Goal: Navigation & Orientation: Find specific page/section

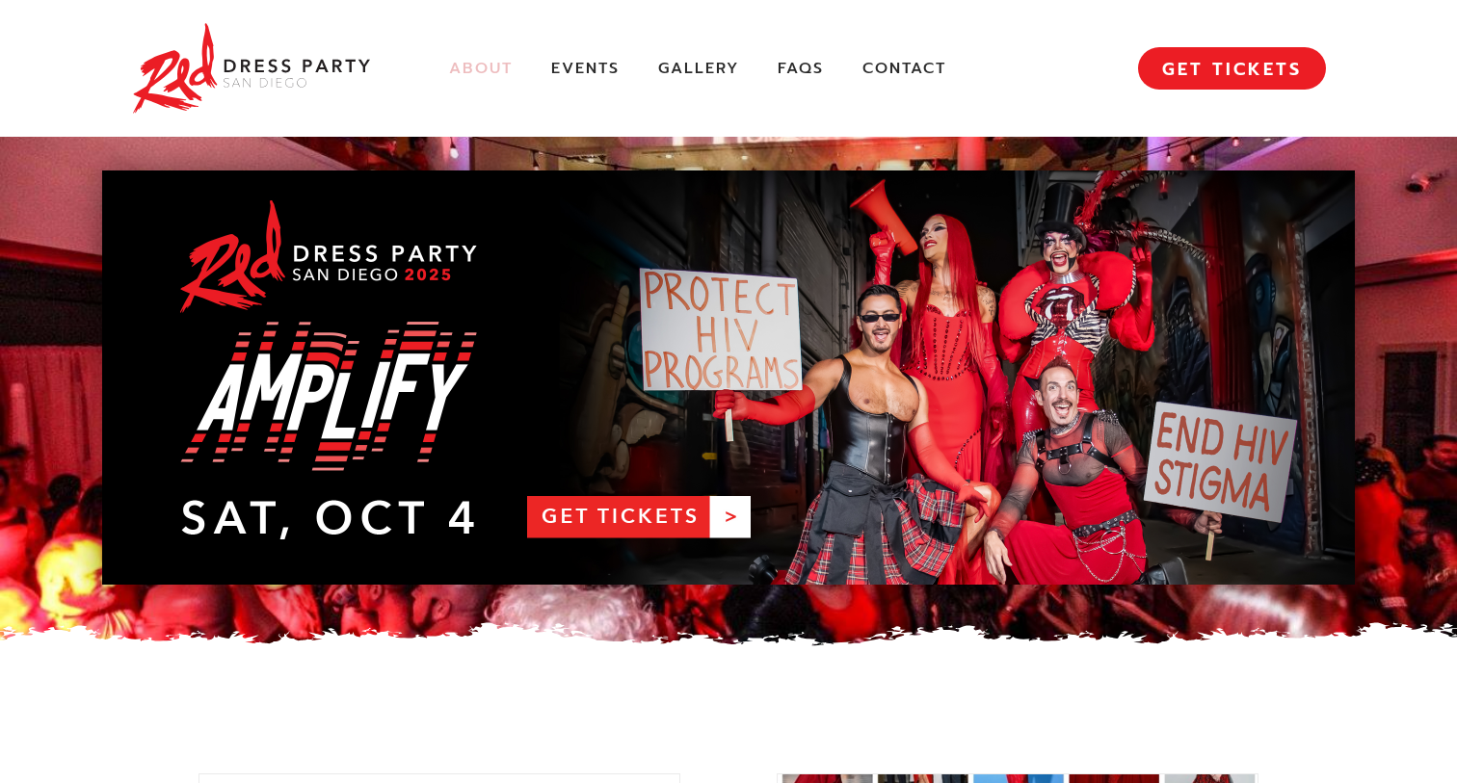
click at [466, 71] on link "About" at bounding box center [481, 69] width 64 height 20
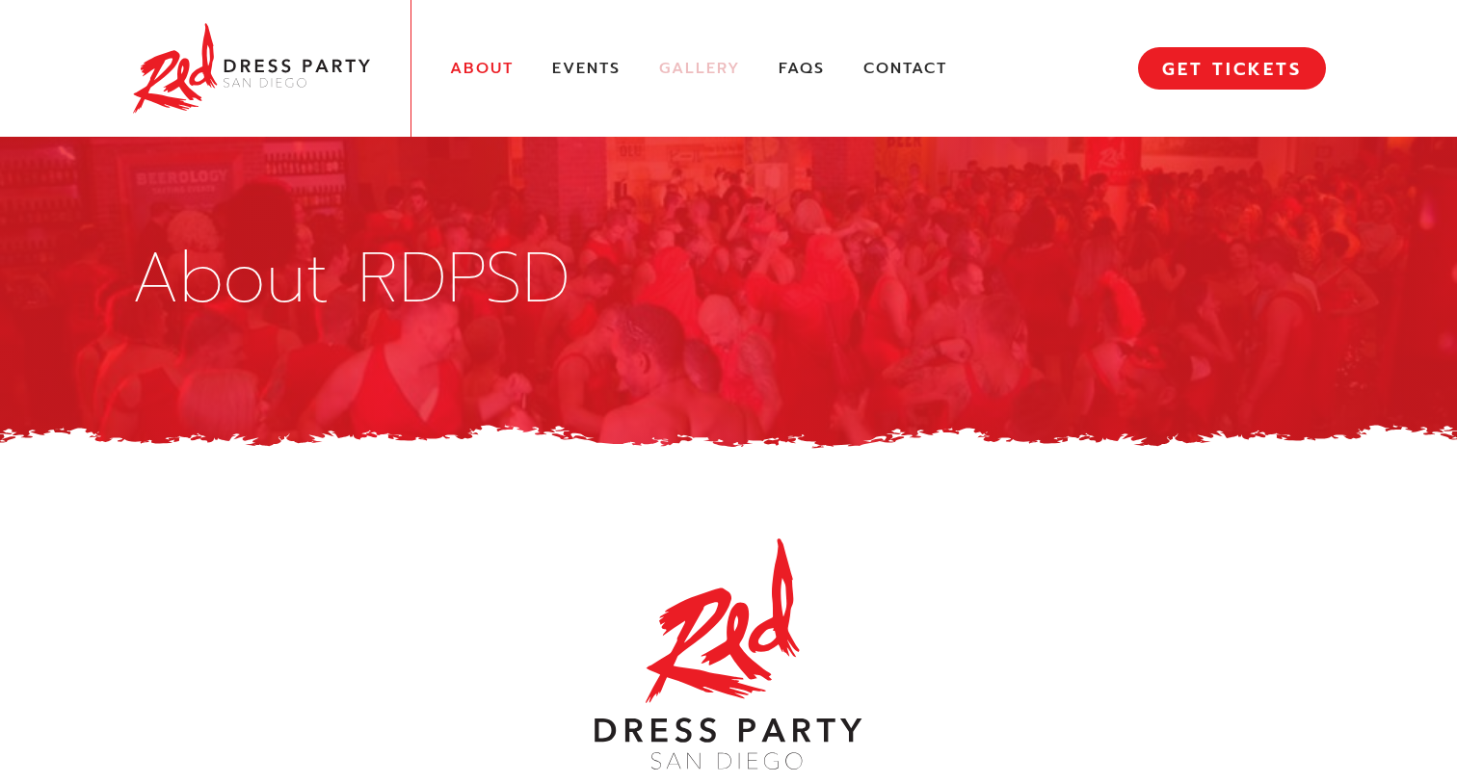
click at [669, 70] on link "Gallery" at bounding box center [699, 69] width 81 height 20
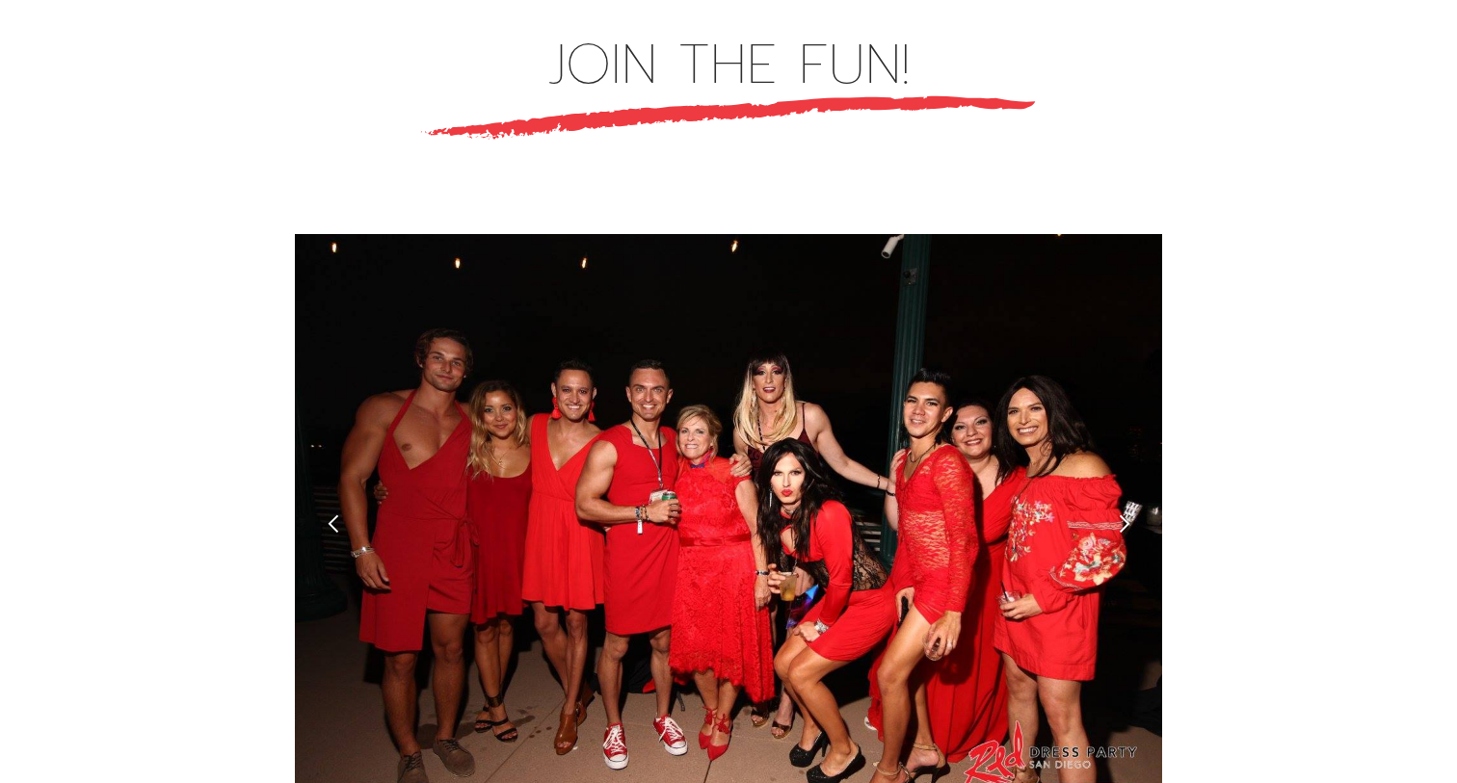
scroll to position [5330, 0]
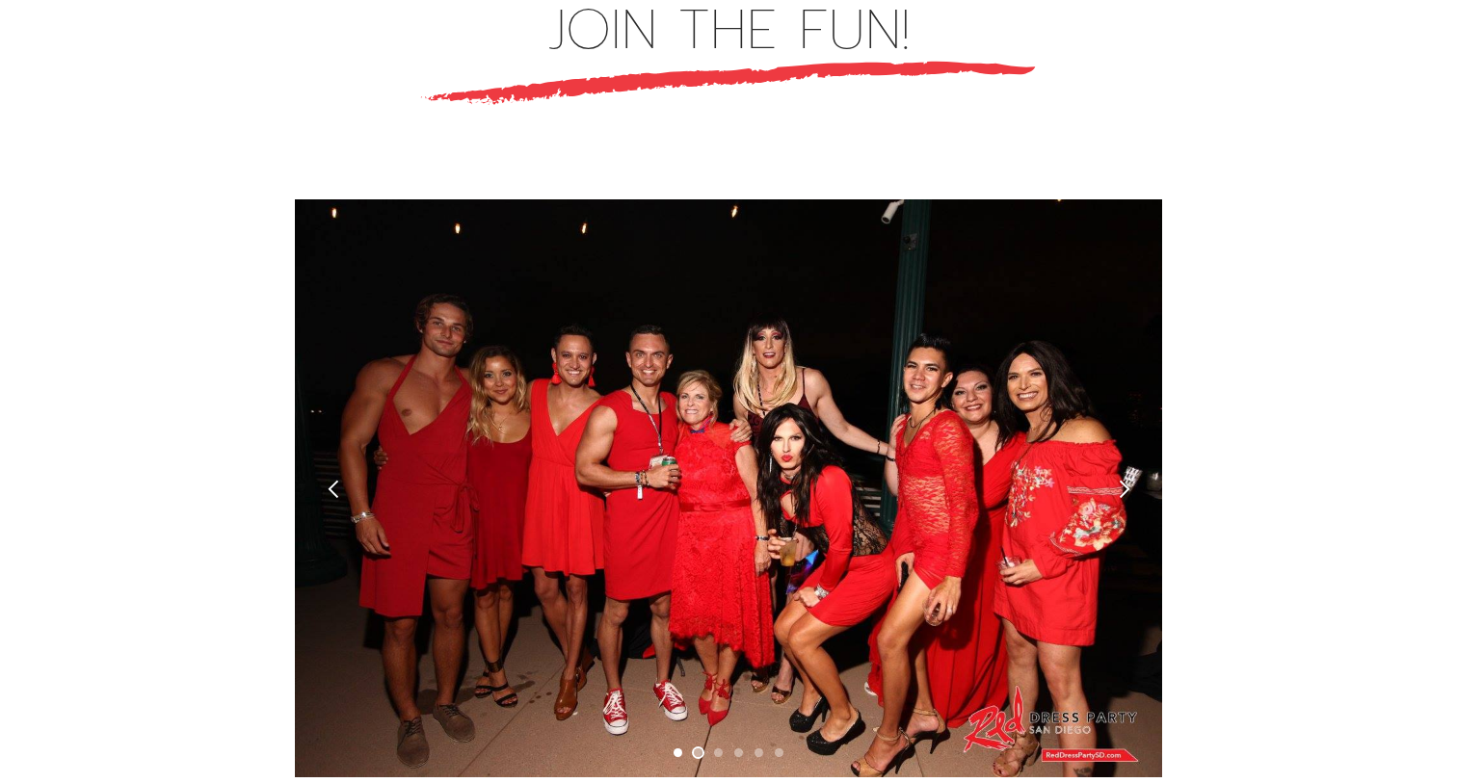
click at [701, 749] on div "Show slide 2 of 6" at bounding box center [698, 753] width 9 height 9
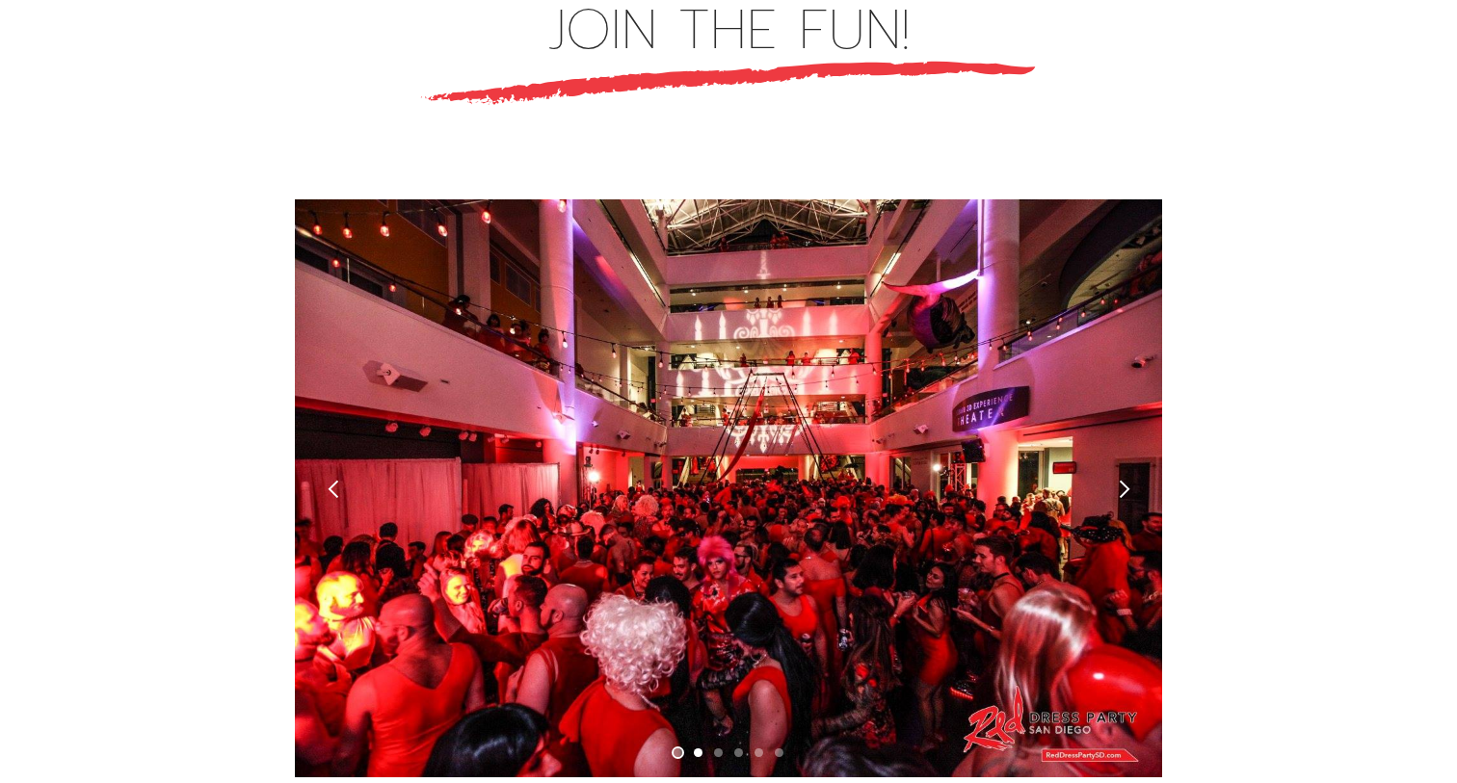
click at [674, 749] on div "Show slide 1 of 6" at bounding box center [678, 753] width 9 height 9
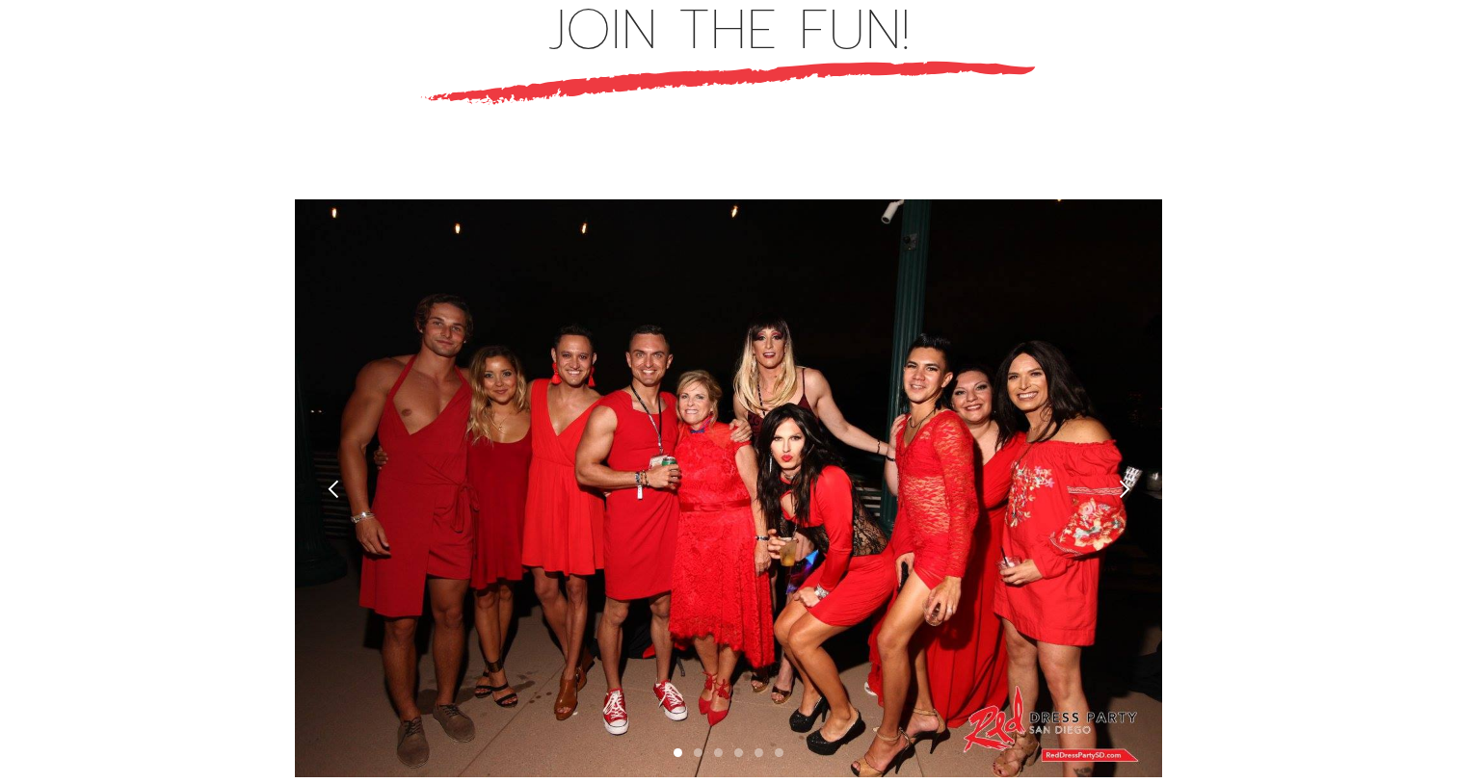
click at [721, 739] on div "carousel" at bounding box center [728, 758] width 867 height 39
click at [719, 749] on div "Show slide 3 of 6" at bounding box center [718, 753] width 9 height 9
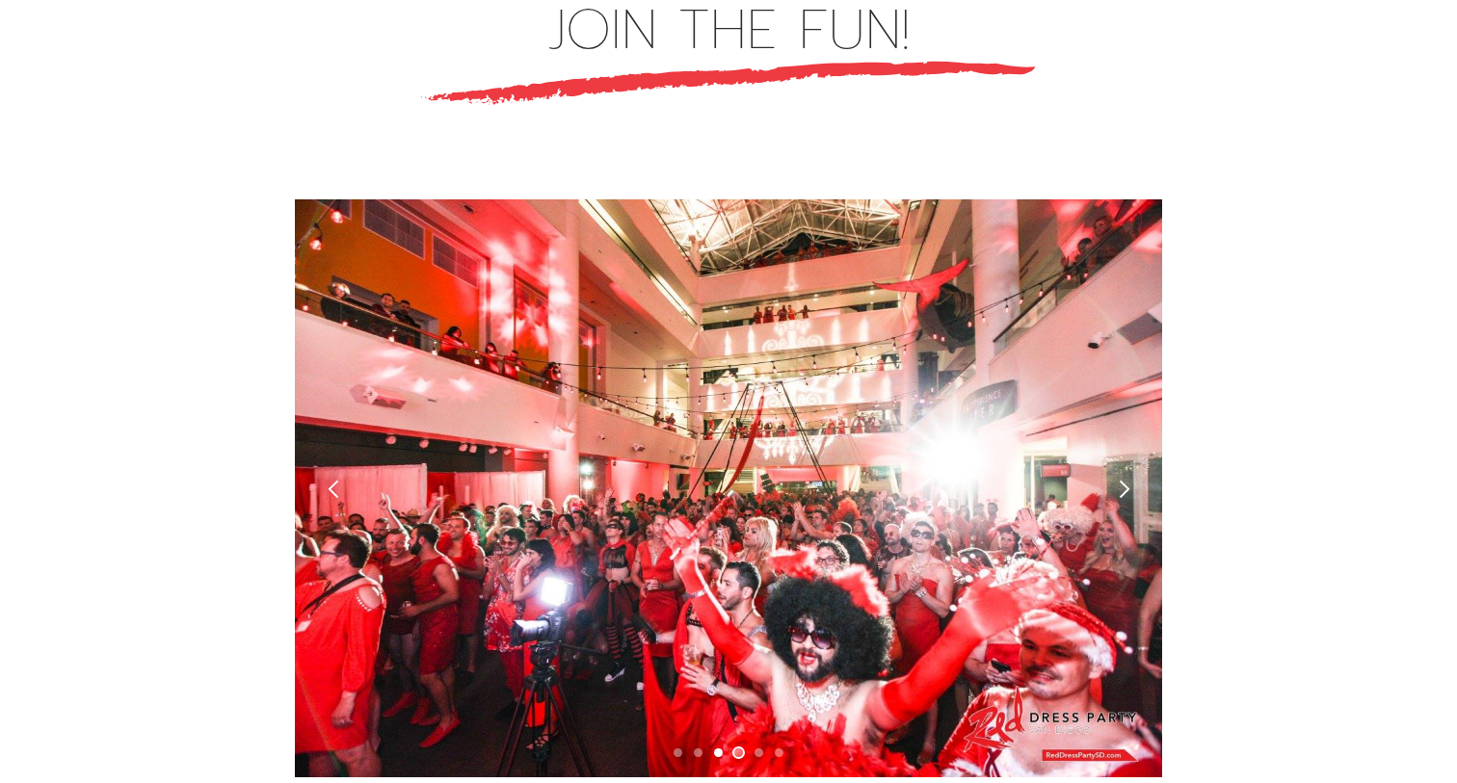
click at [740, 749] on div "Show slide 4 of 6" at bounding box center [738, 753] width 9 height 9
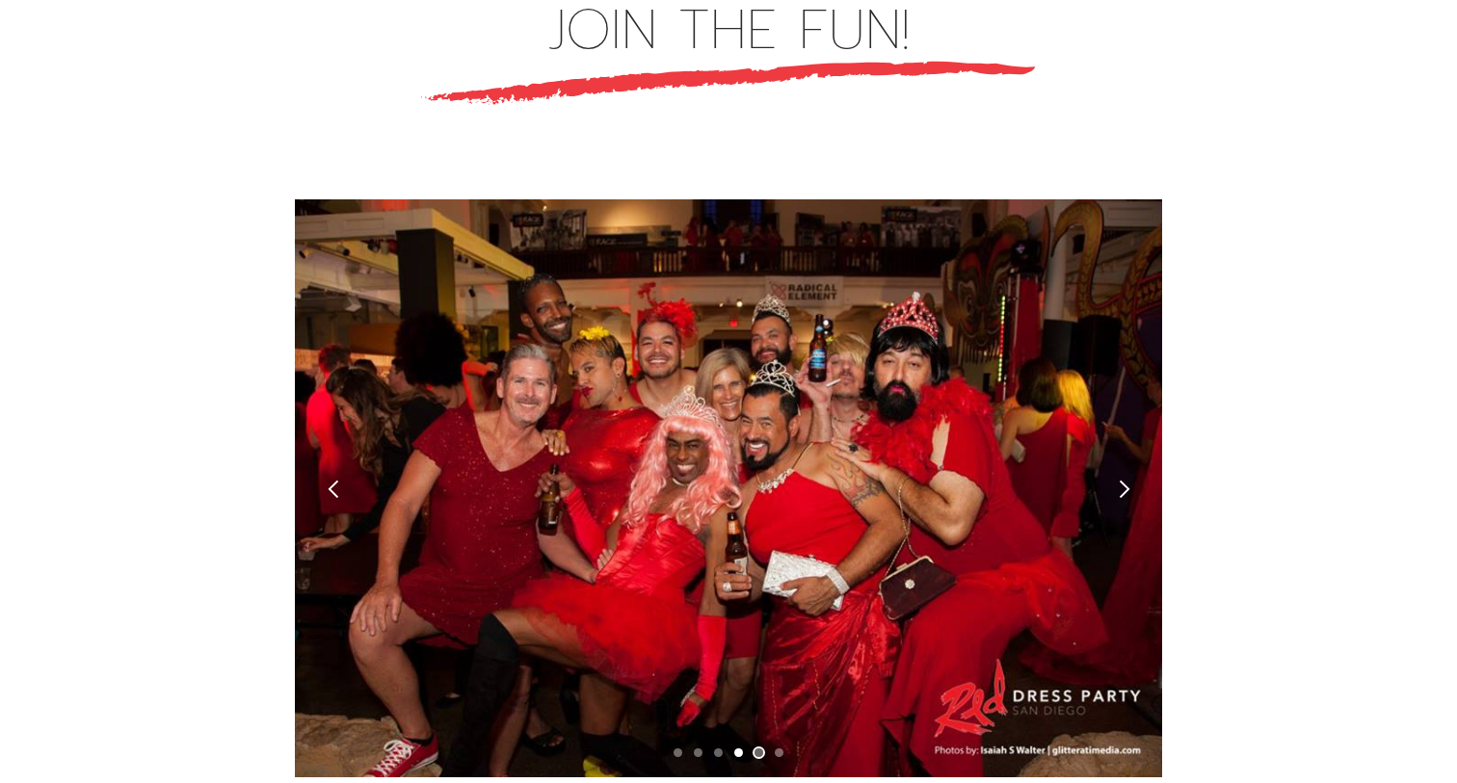
click at [761, 749] on div "Show slide 5 of 6" at bounding box center [758, 753] width 9 height 9
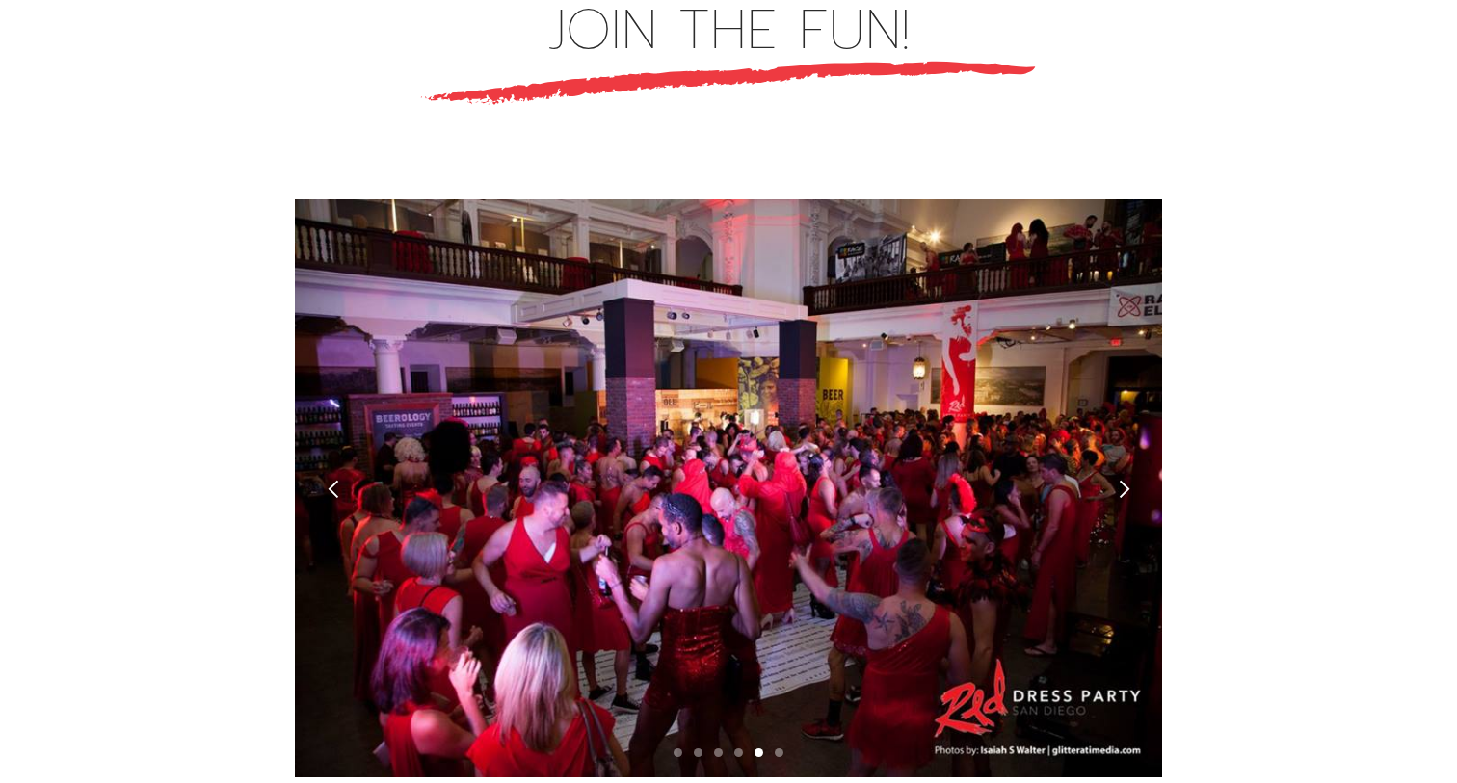
click at [783, 739] on div "carousel" at bounding box center [728, 758] width 867 height 39
click at [778, 749] on div "Show slide 6 of 6" at bounding box center [779, 753] width 9 height 9
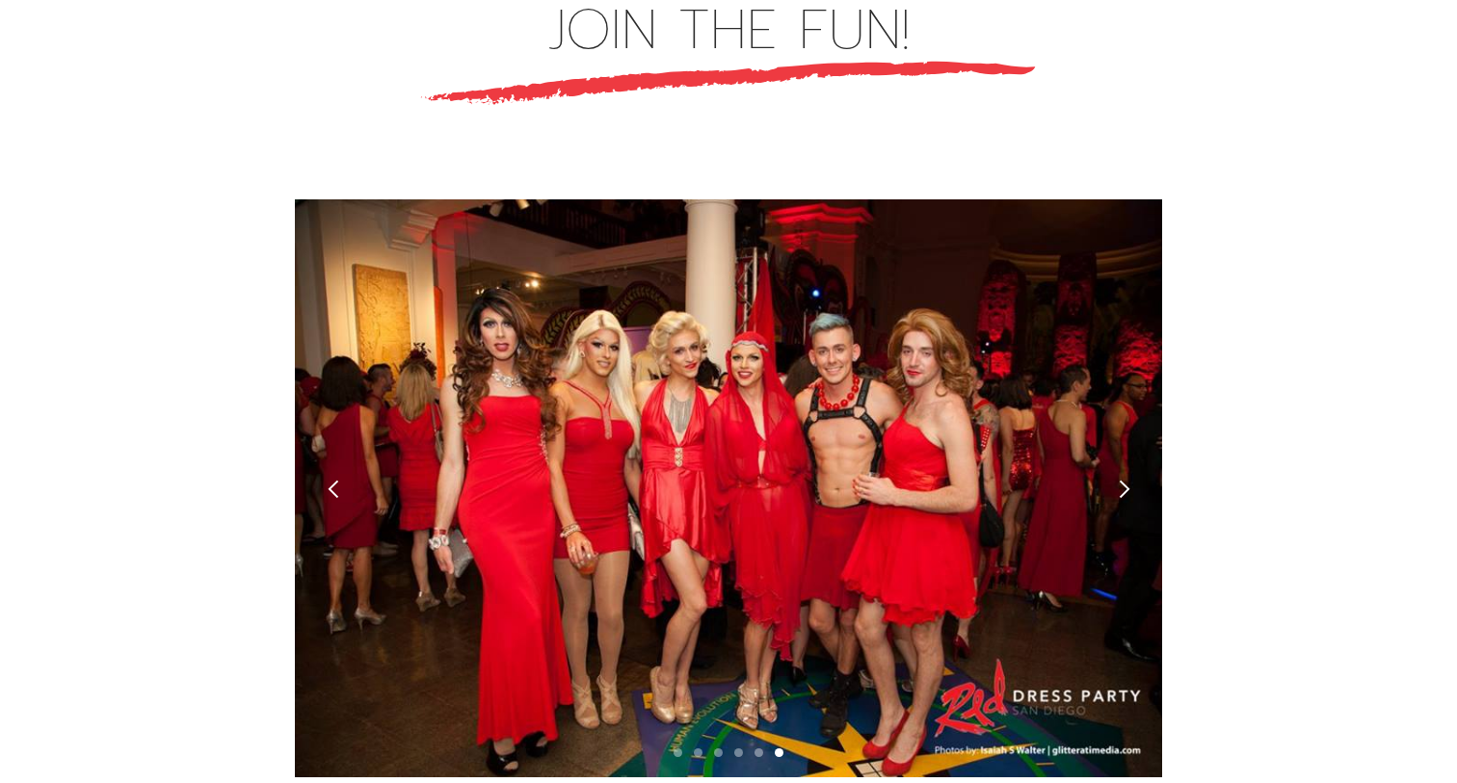
click at [1123, 479] on div "next slide" at bounding box center [1124, 489] width 20 height 20
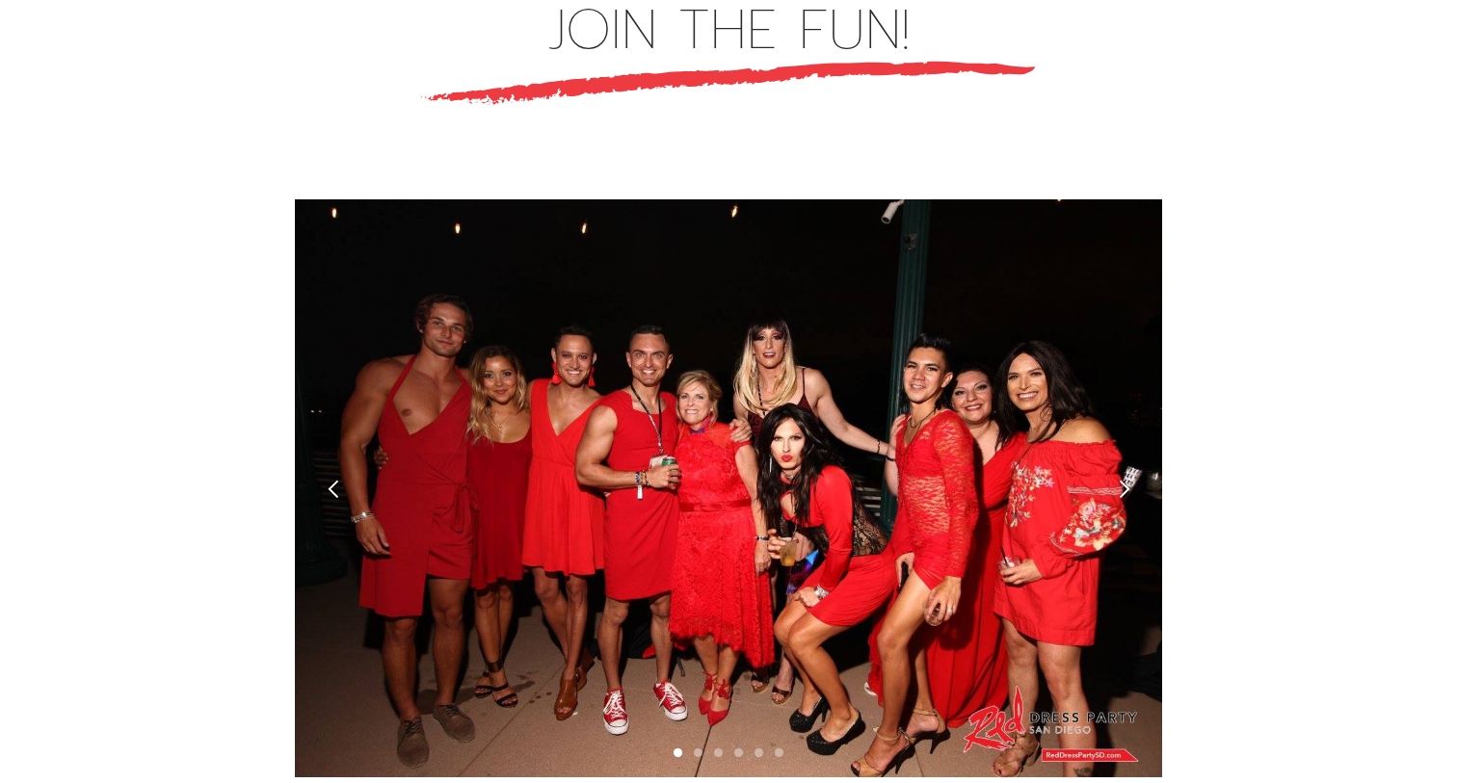
click at [1123, 479] on div "next slide" at bounding box center [1124, 489] width 20 height 20
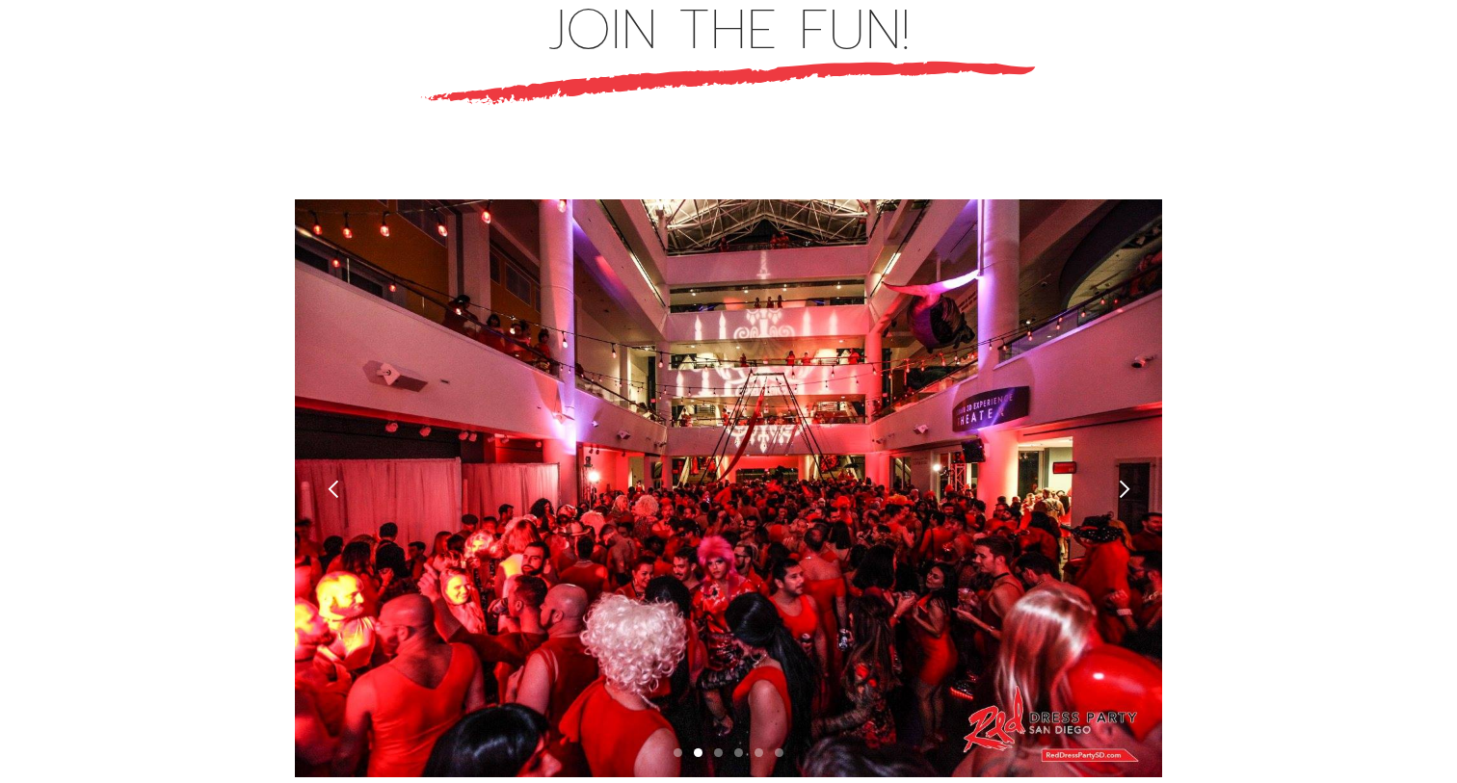
click at [1127, 410] on div "next slide" at bounding box center [1123, 488] width 77 height 578
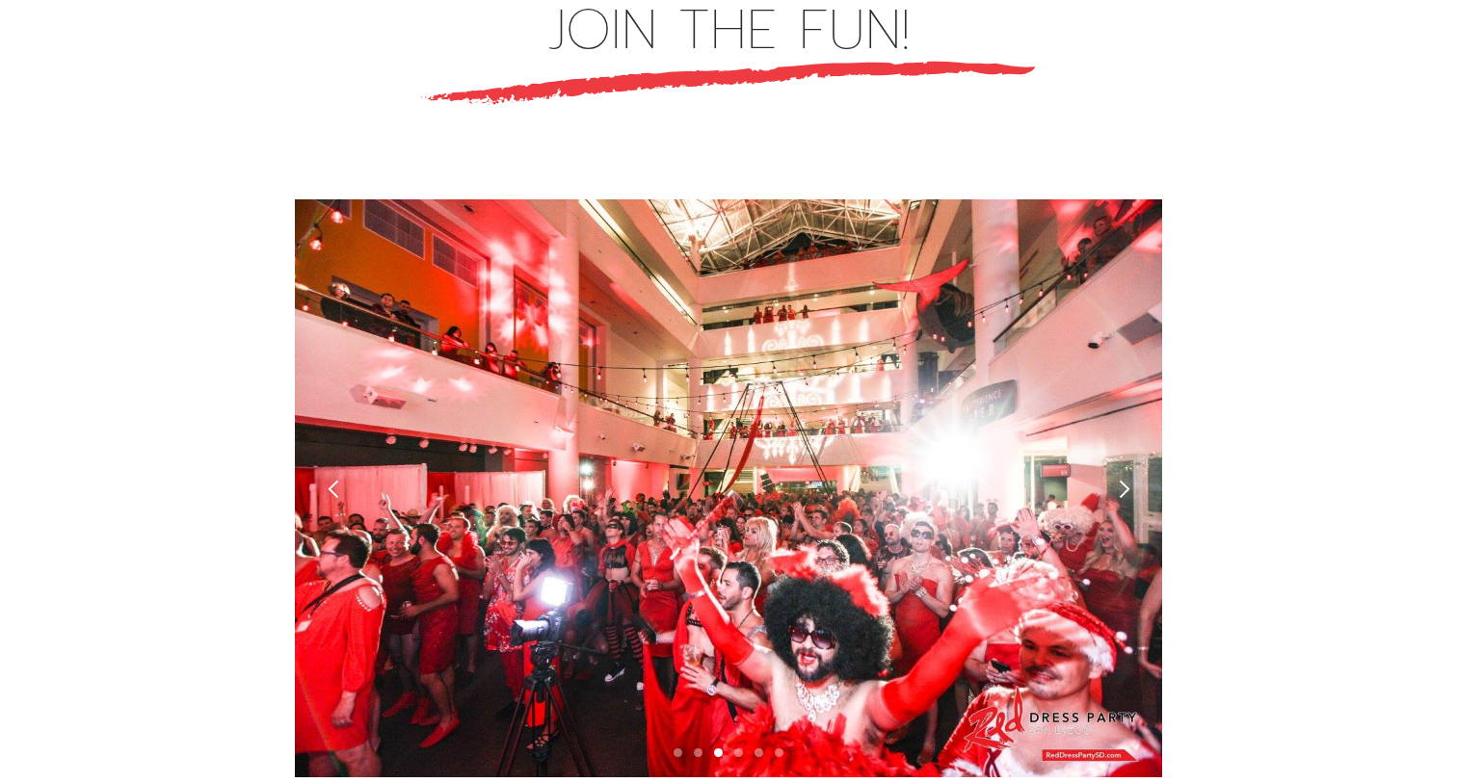
click at [1127, 410] on div "next slide" at bounding box center [1123, 488] width 77 height 578
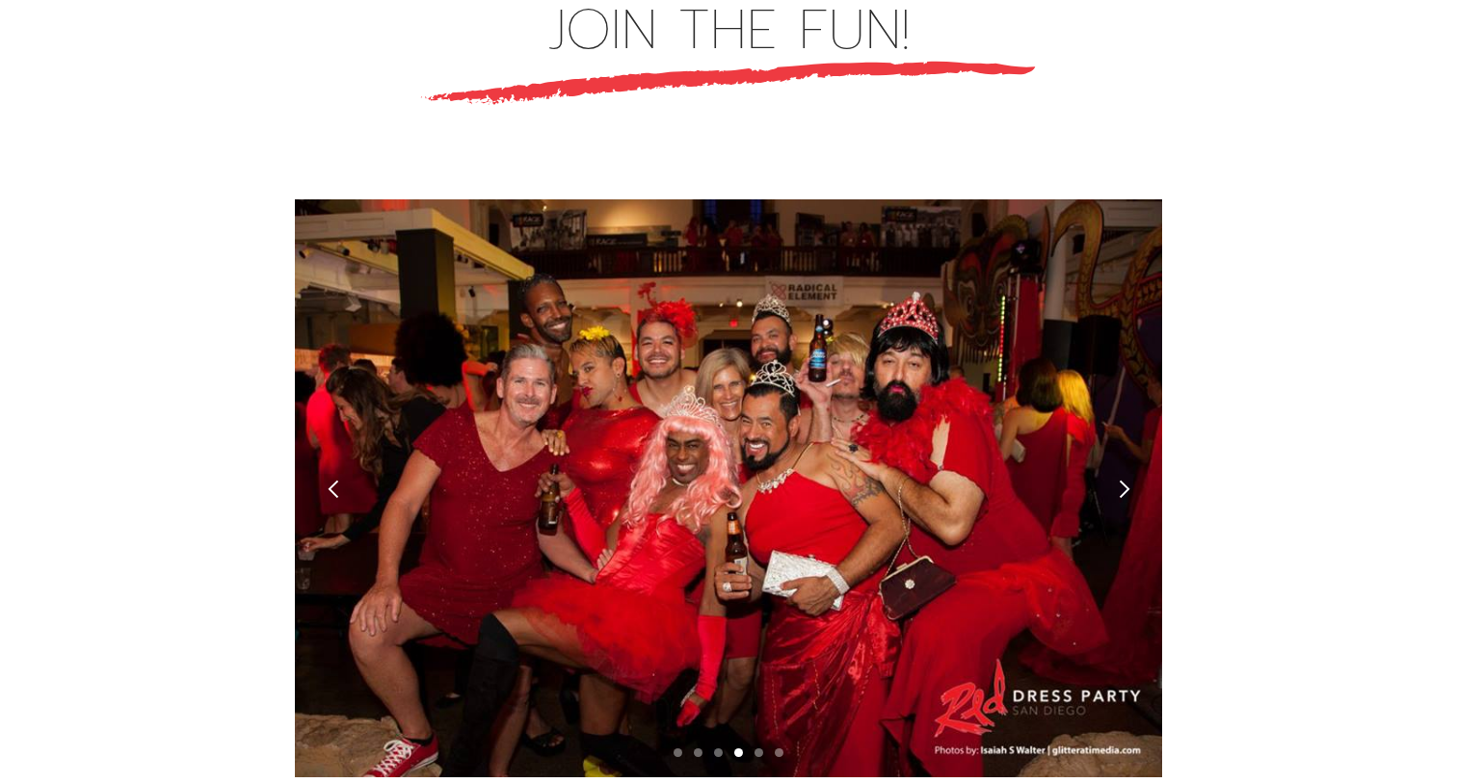
click at [1121, 409] on div "next slide" at bounding box center [1123, 488] width 77 height 578
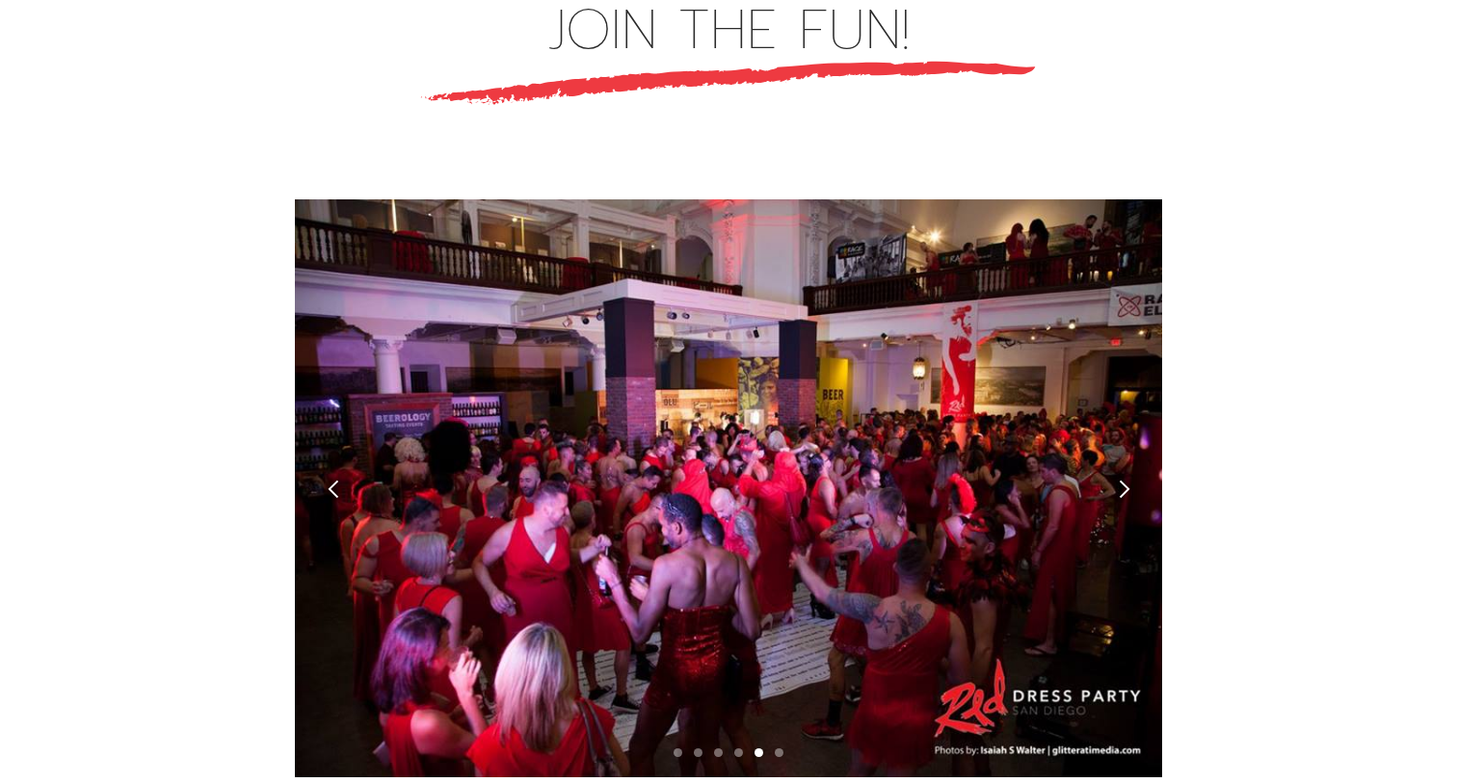
click at [1121, 409] on div "next slide" at bounding box center [1123, 488] width 77 height 578
